Goal: Information Seeking & Learning: Check status

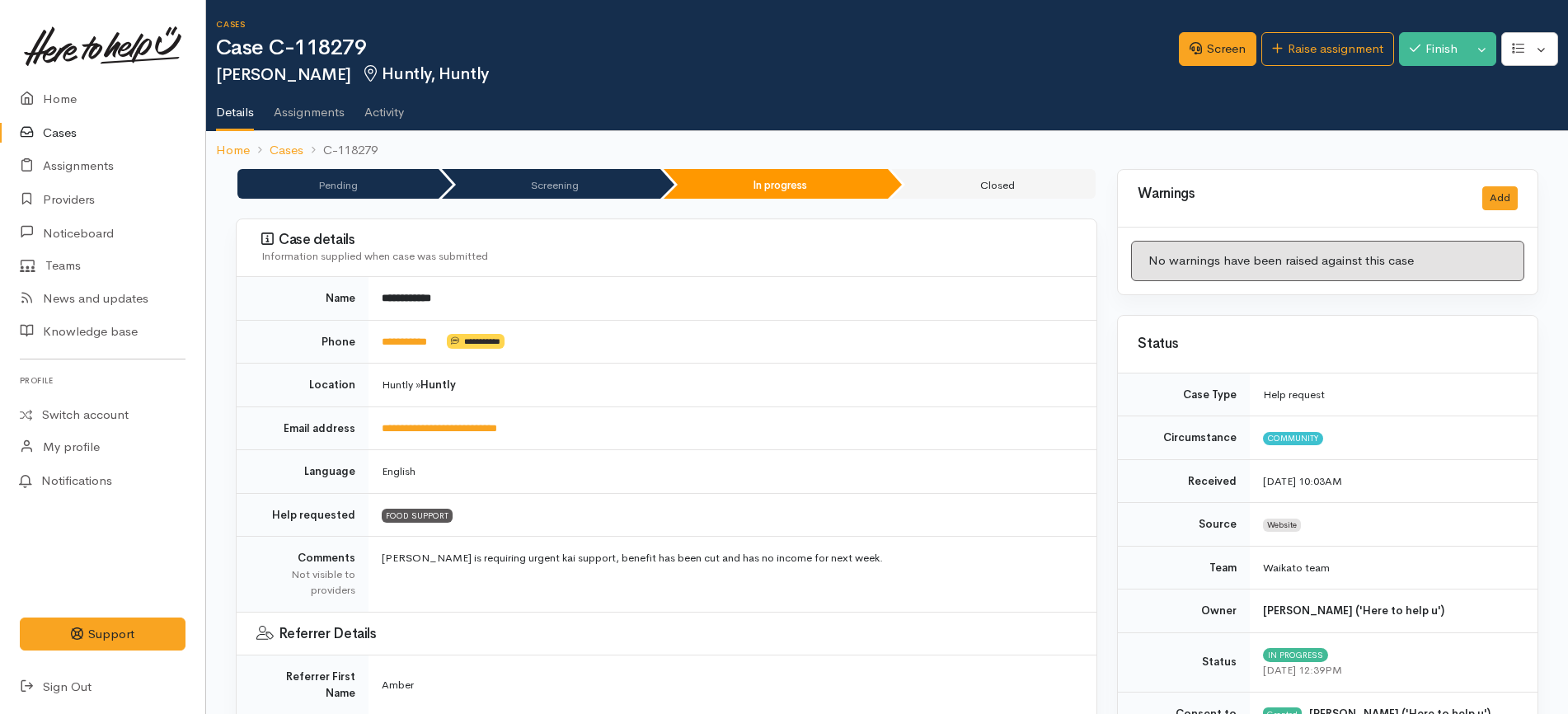
scroll to position [2176, 0]
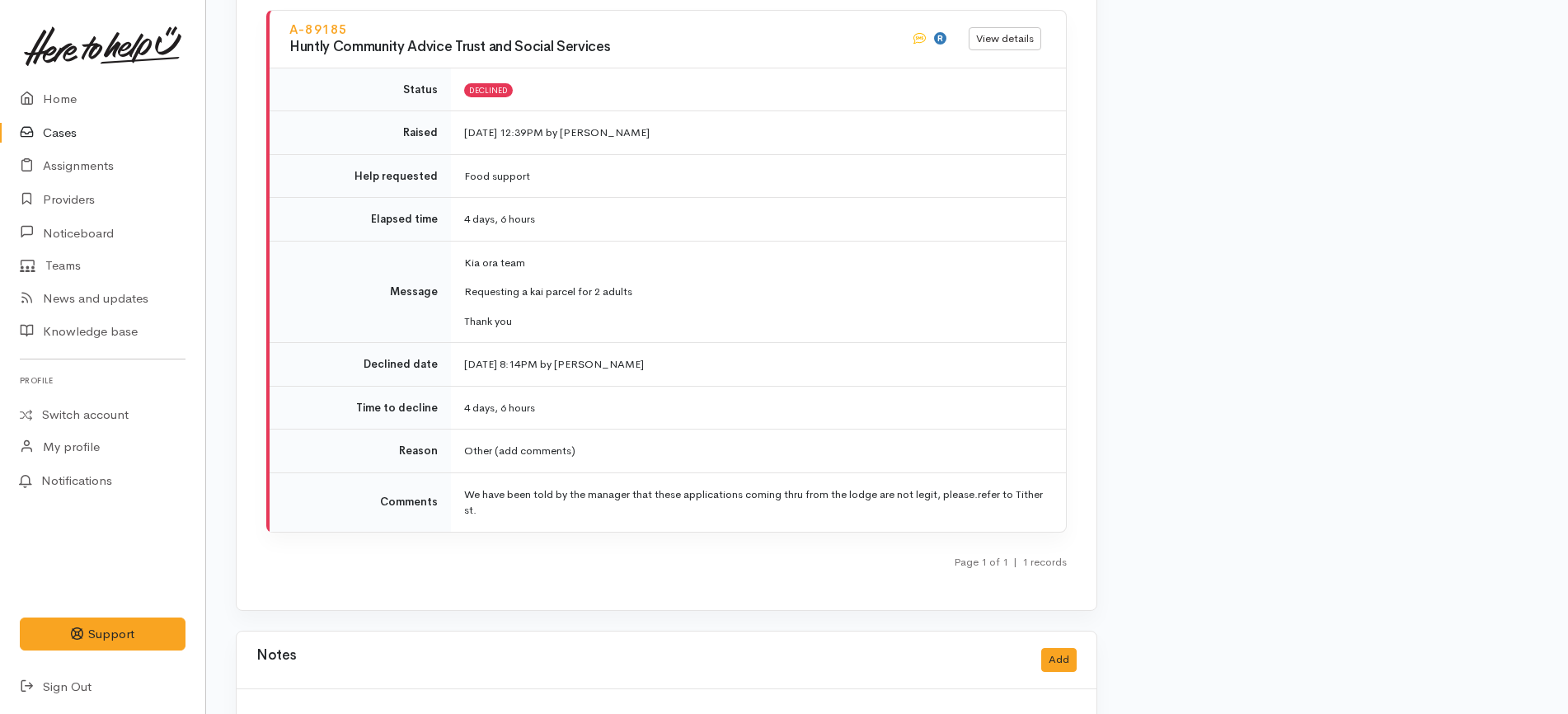
click at [97, 128] on link "Cases" at bounding box center [103, 133] width 205 height 34
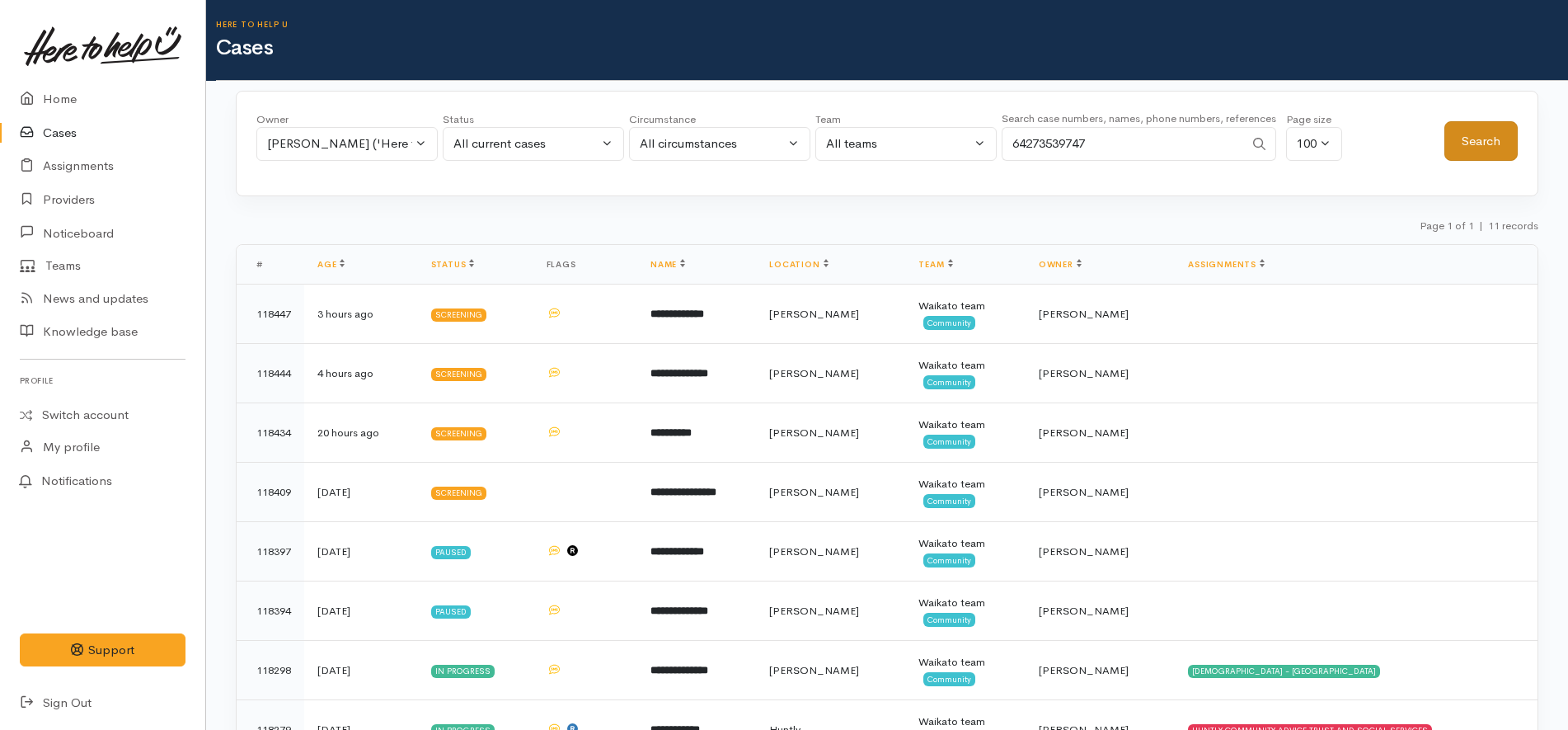
type input "64273539747"
click at [1474, 128] on button "Search" at bounding box center [1481, 141] width 74 height 41
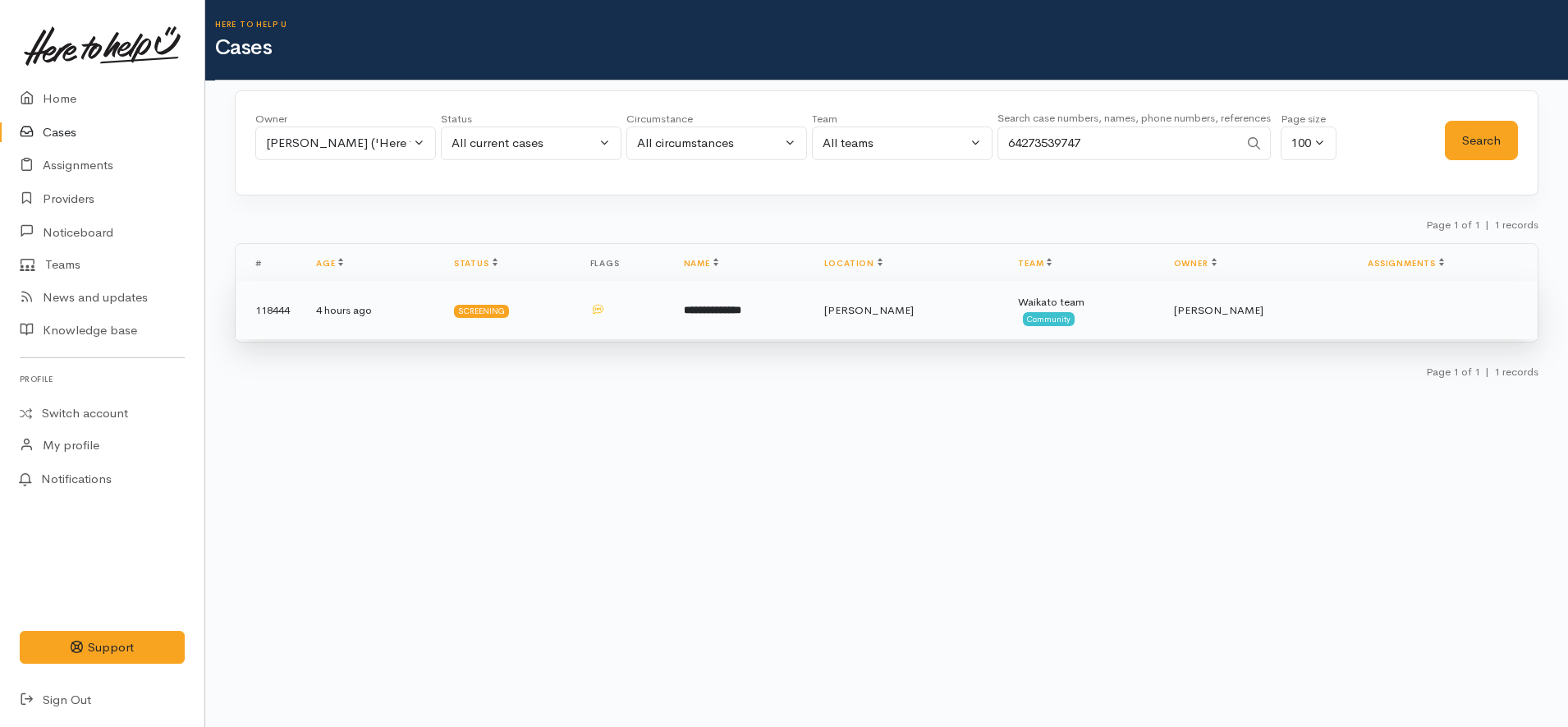
click at [798, 323] on td "**********" at bounding box center [741, 310] width 140 height 59
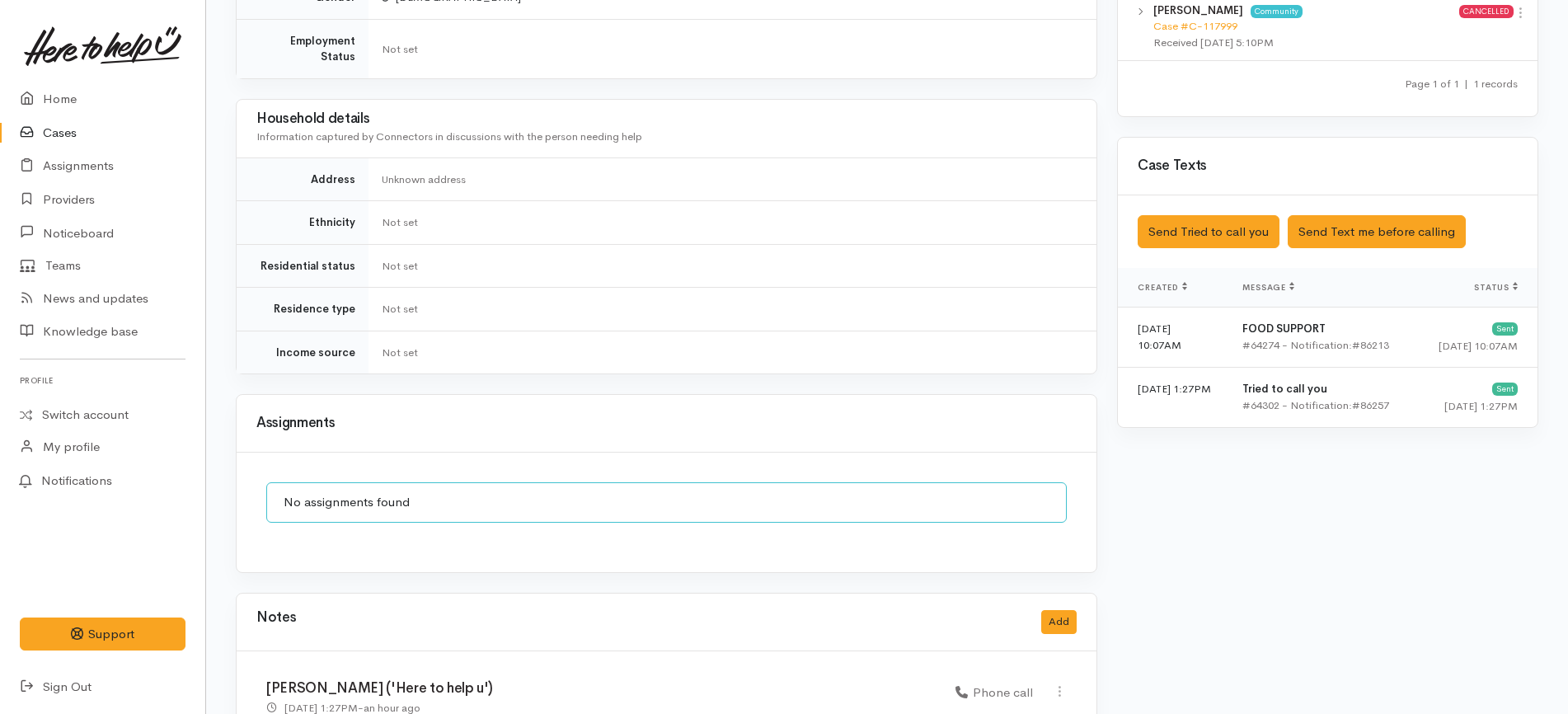
scroll to position [1017, 0]
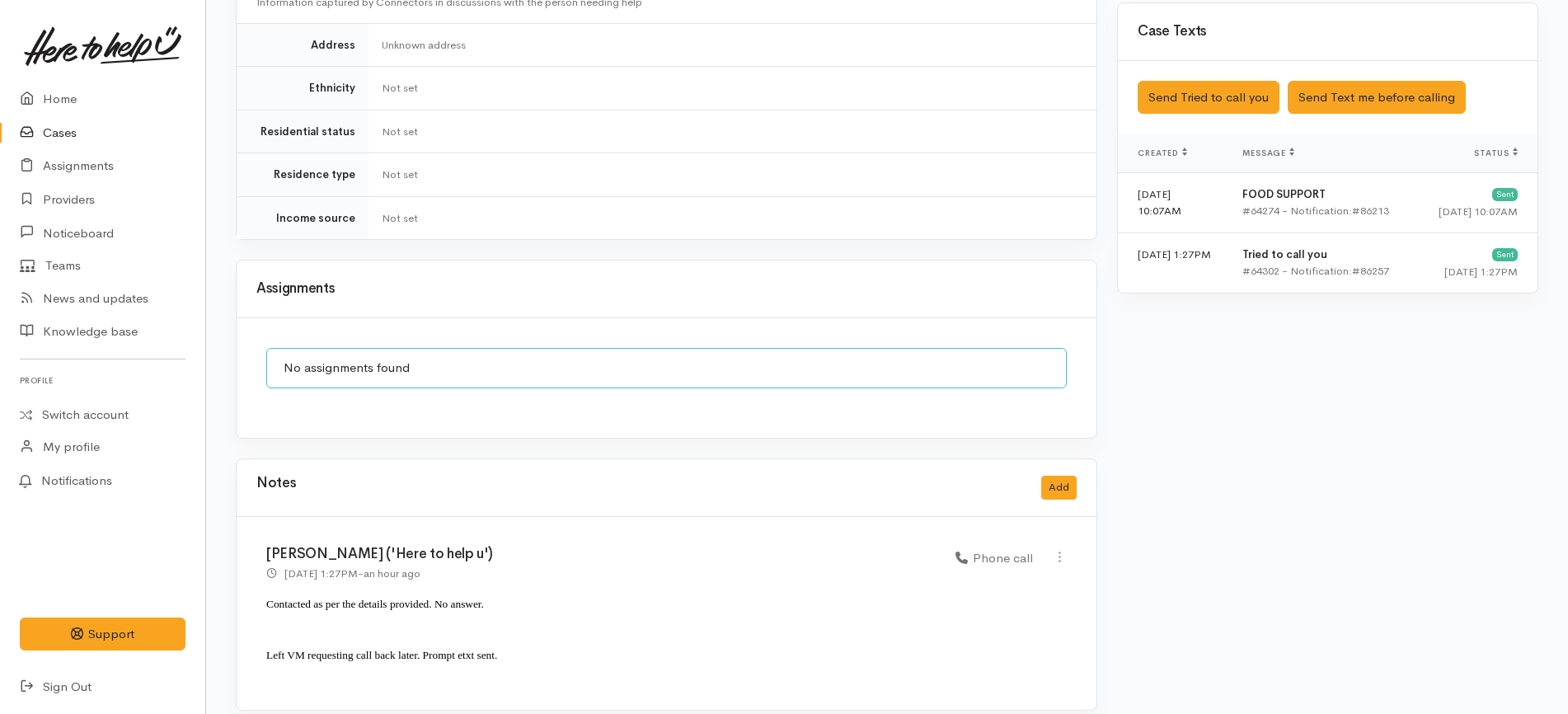
click at [60, 128] on link "Cases" at bounding box center [103, 133] width 205 height 34
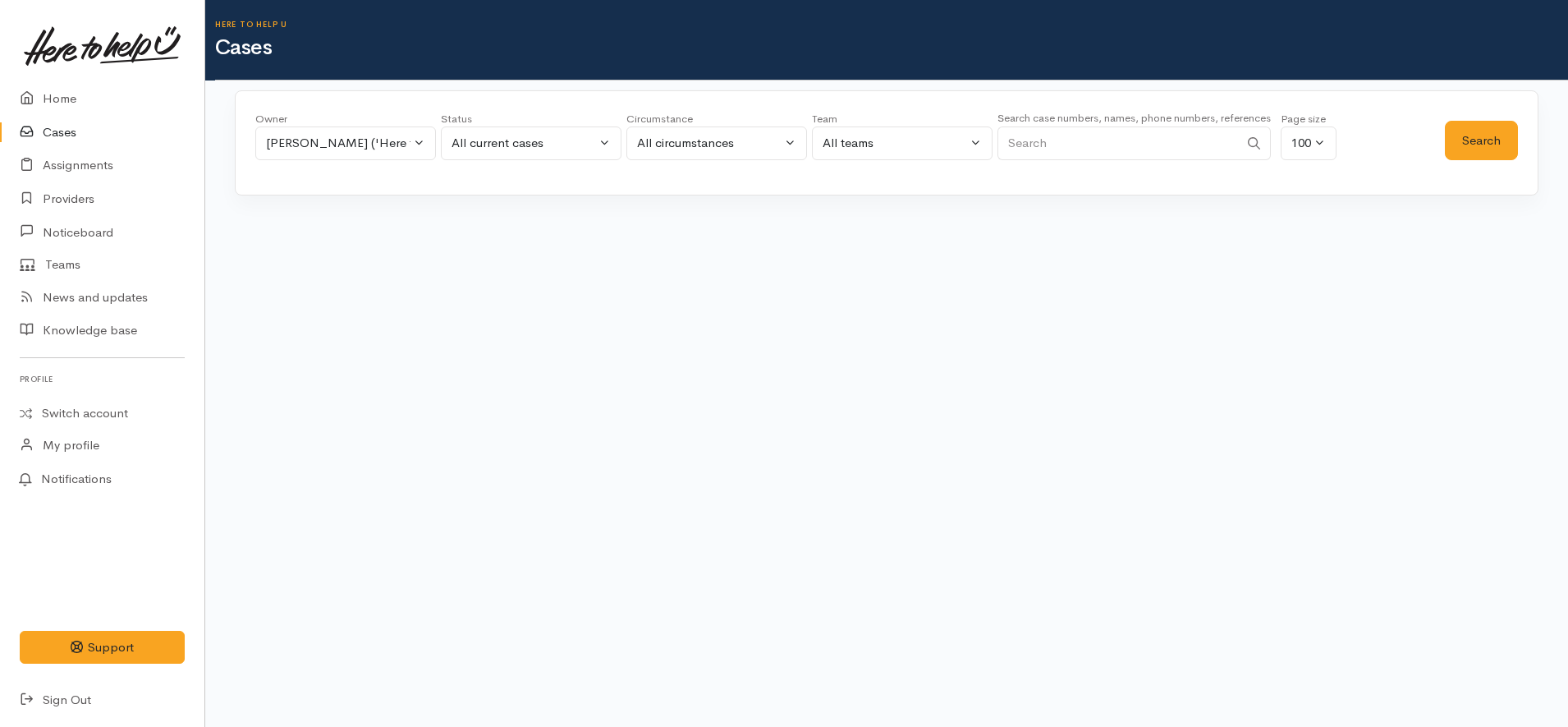
click at [1145, 138] on input "Search" at bounding box center [1118, 143] width 242 height 34
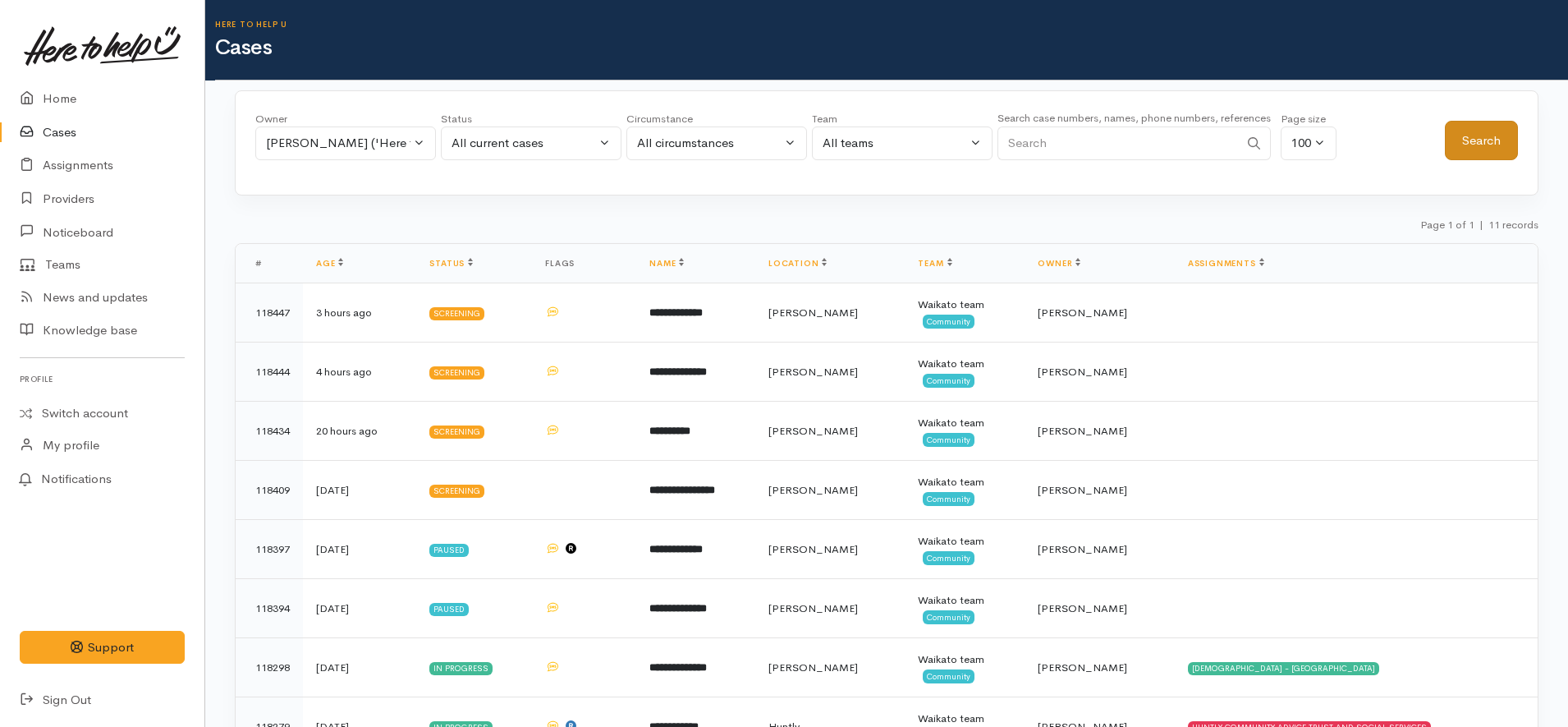
paste input "64273055972"
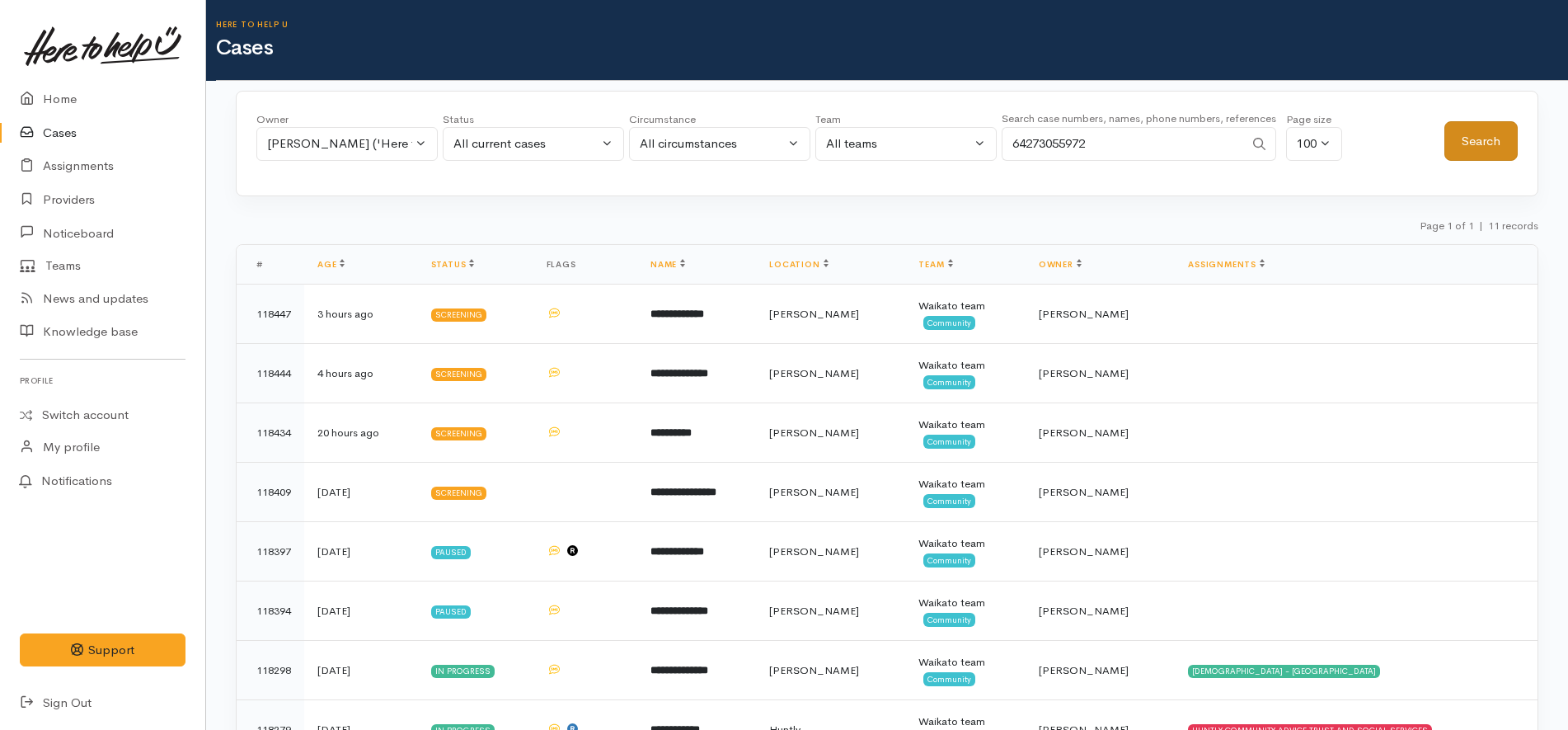
type input "64273055972"
click at [1496, 143] on button "Search" at bounding box center [1481, 141] width 74 height 41
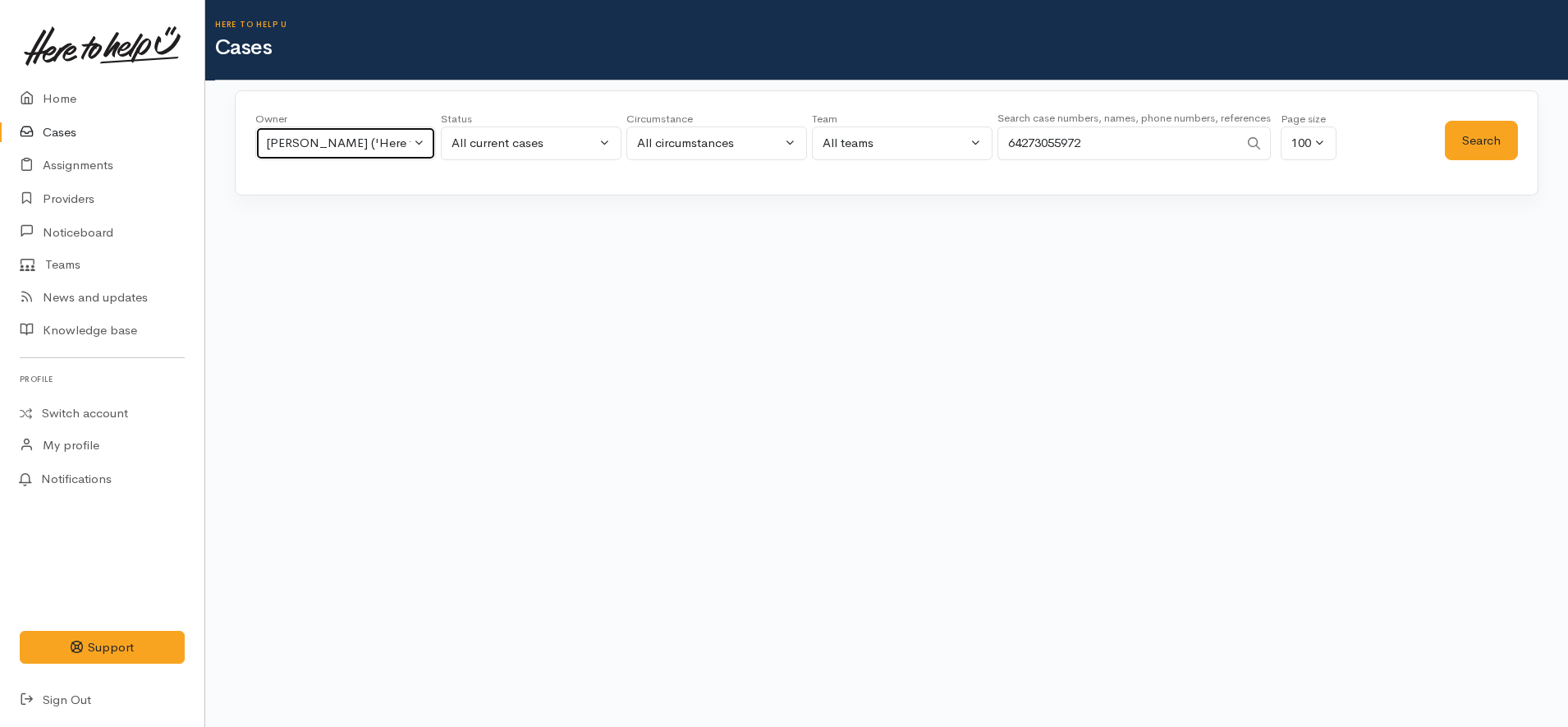
click at [387, 138] on div "[PERSON_NAME] ('Here to help u')" at bounding box center [338, 143] width 144 height 19
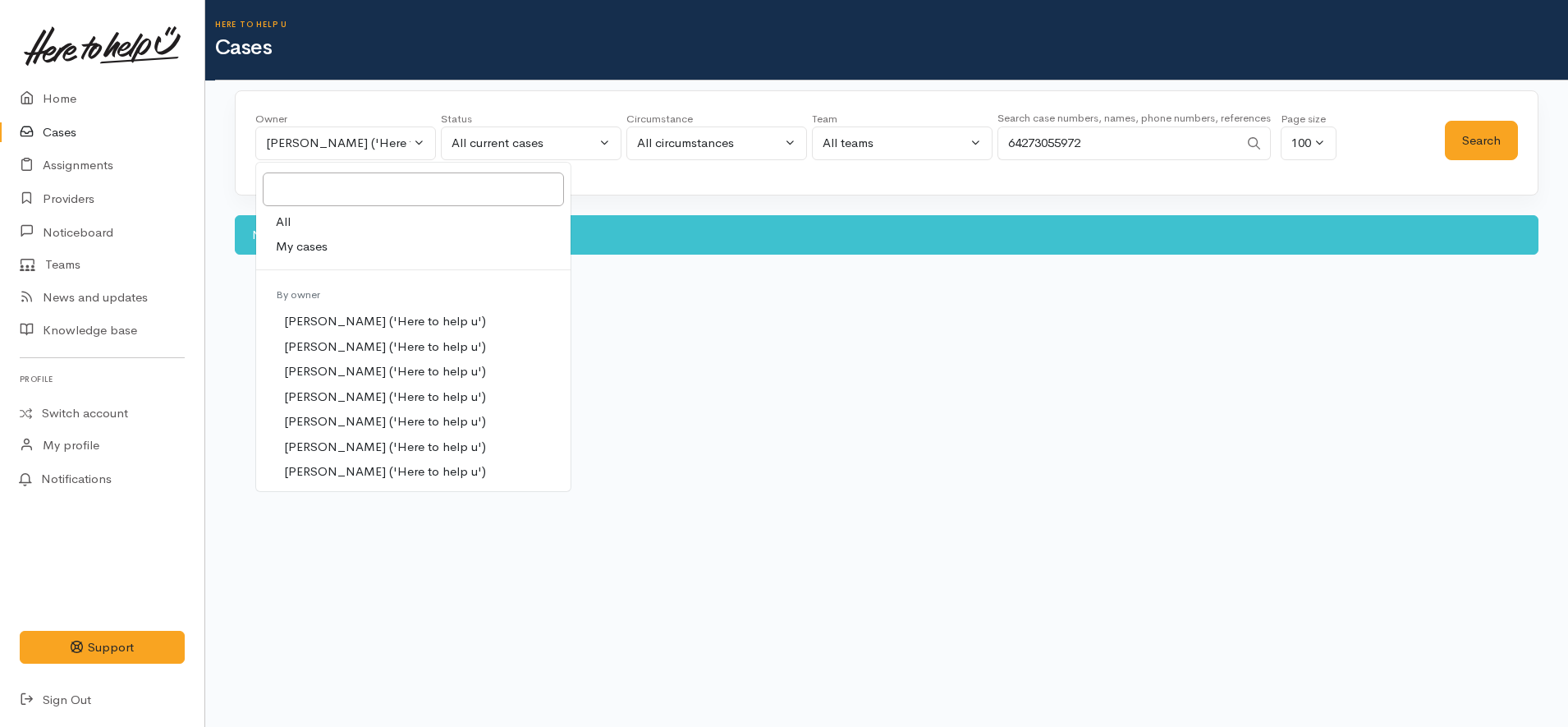
click at [358, 214] on link "All" at bounding box center [413, 222] width 314 height 26
select select "-1"
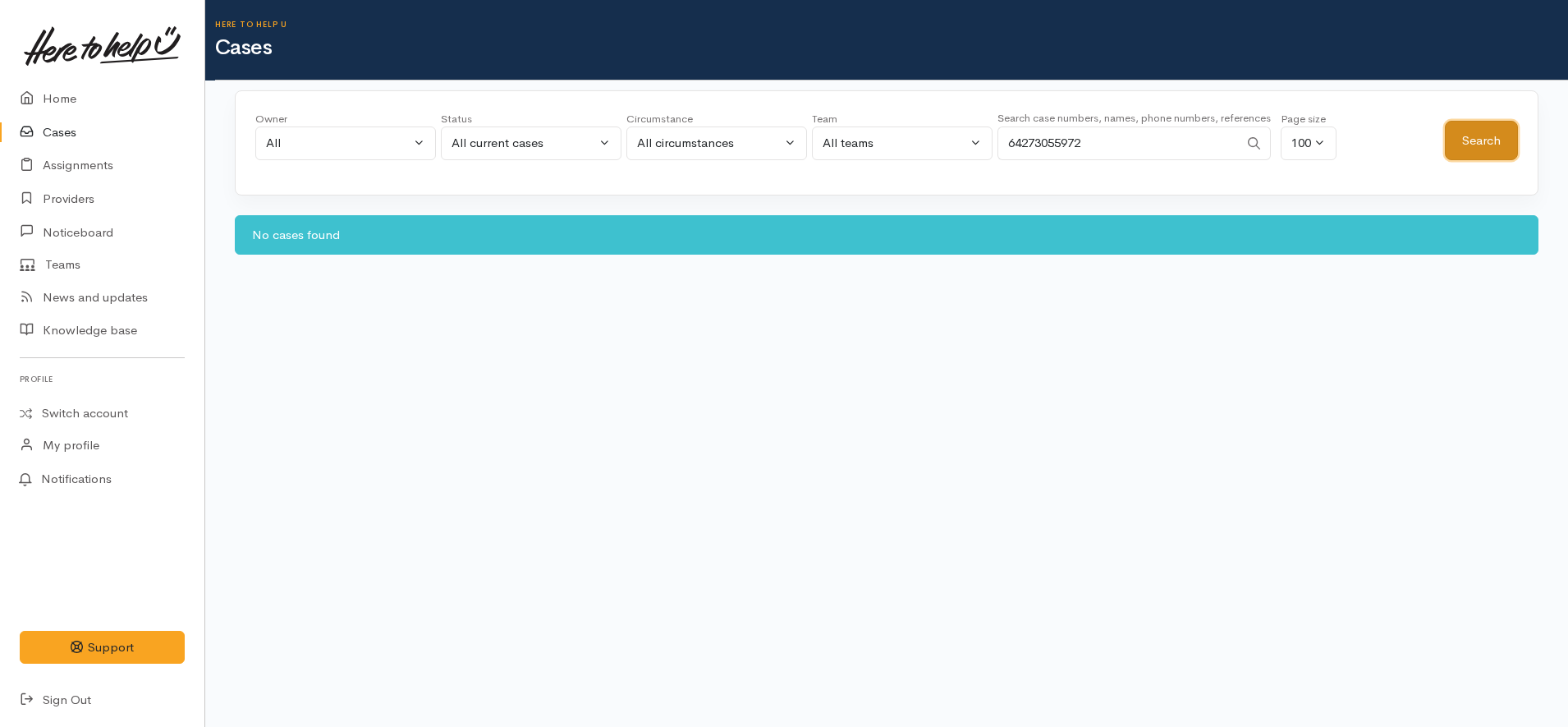
click at [1466, 136] on button "Search" at bounding box center [1481, 140] width 73 height 40
click at [544, 136] on div "All current cases" at bounding box center [523, 143] width 144 height 19
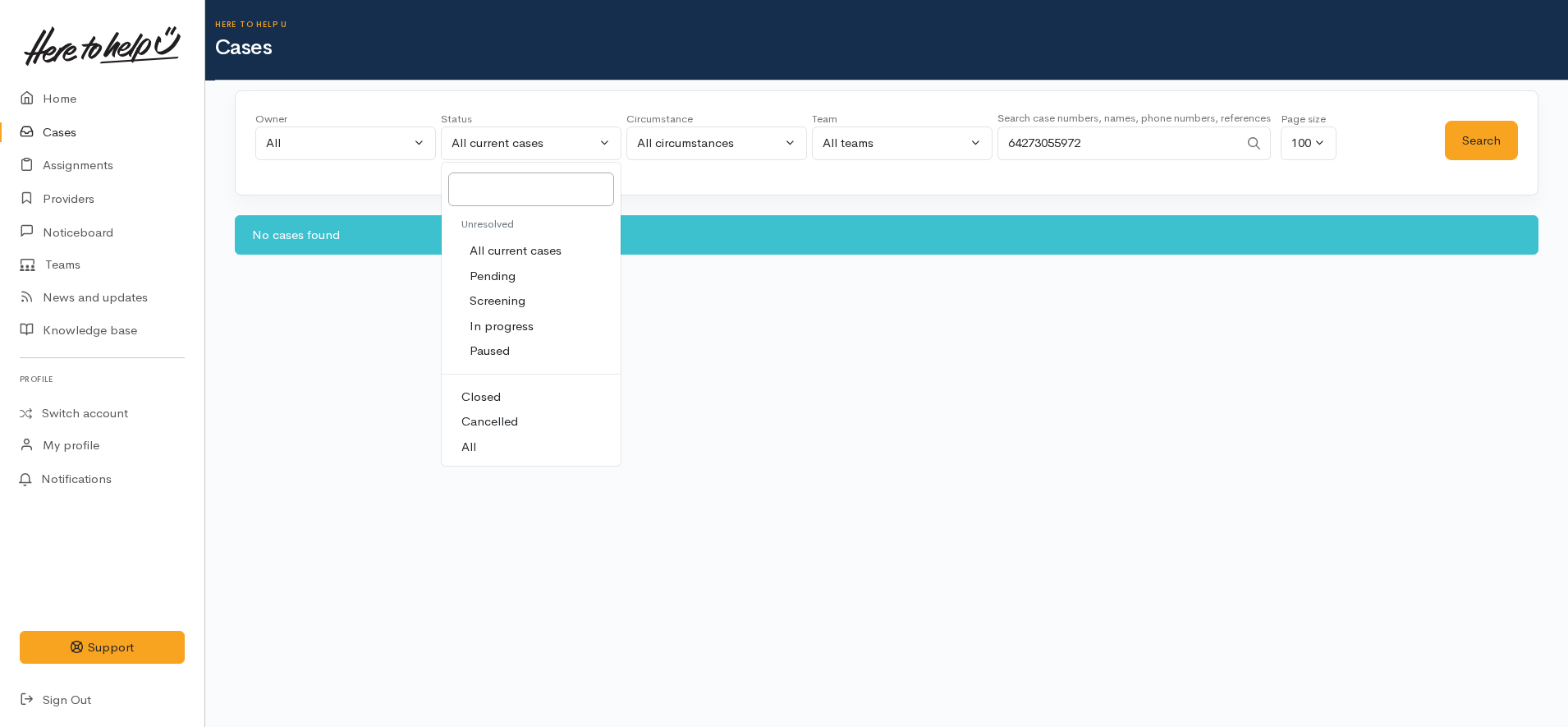
click at [469, 443] on span "All" at bounding box center [469, 447] width 15 height 19
select select "All"
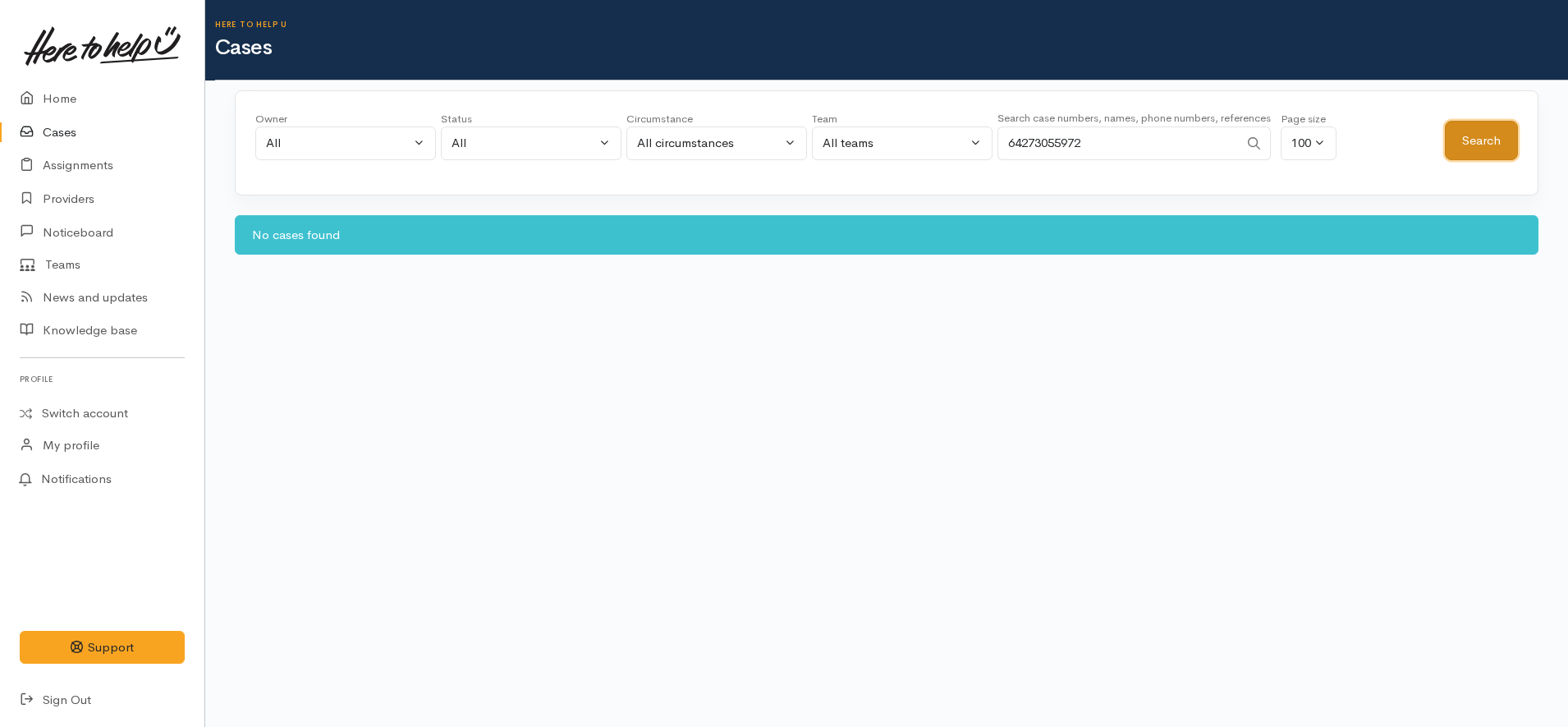
click at [1493, 150] on button "Search" at bounding box center [1481, 140] width 73 height 40
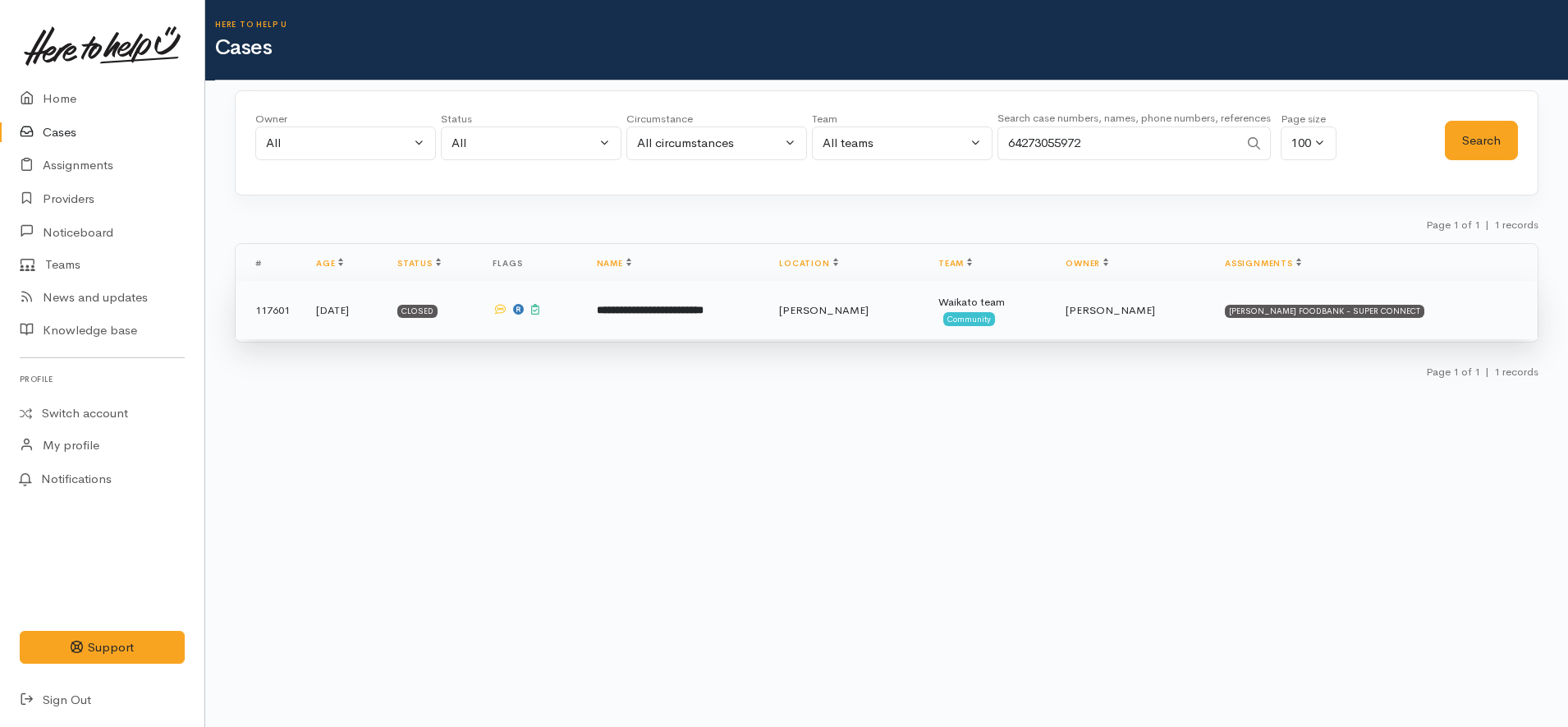
click at [646, 321] on td "**********" at bounding box center [676, 310] width 183 height 59
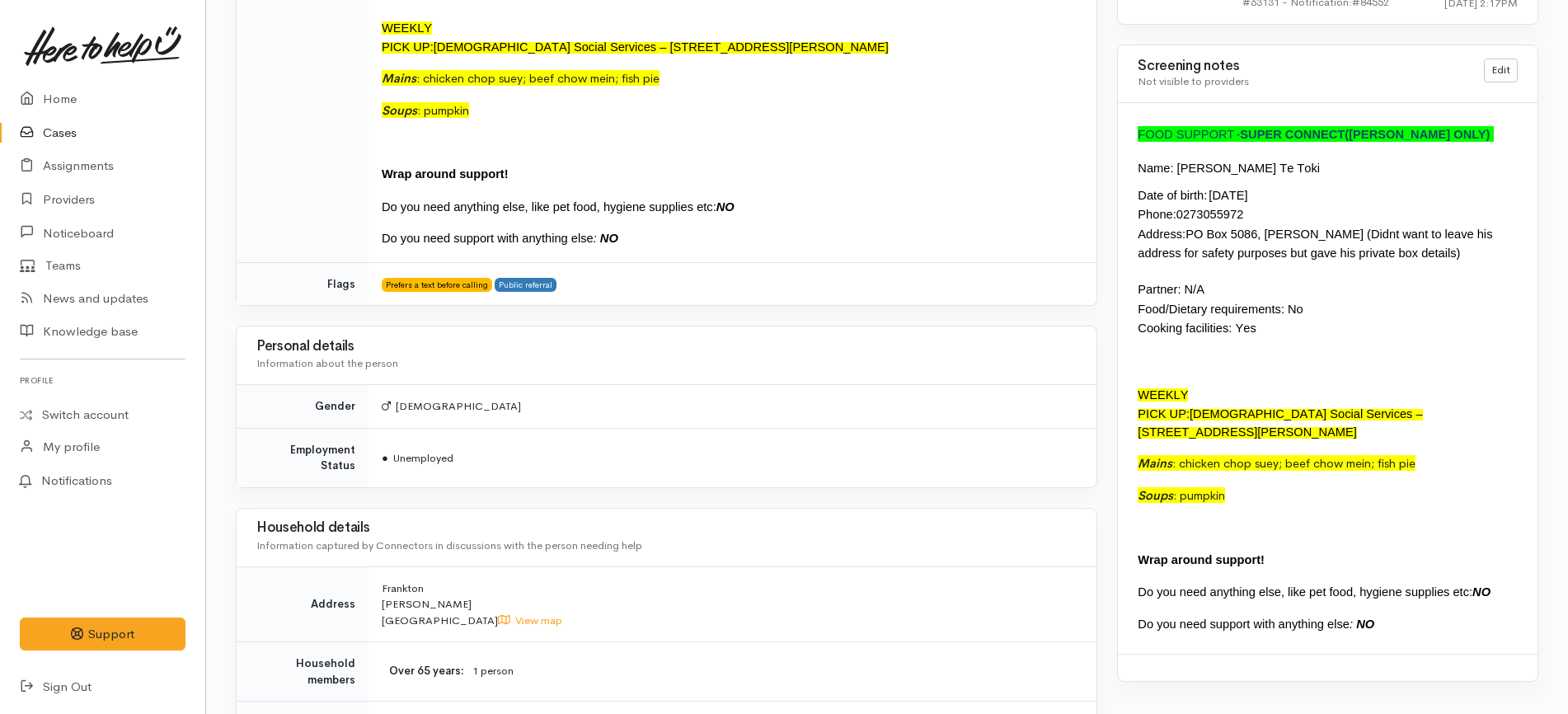
scroll to position [1340, 0]
